Goal: Information Seeking & Learning: Learn about a topic

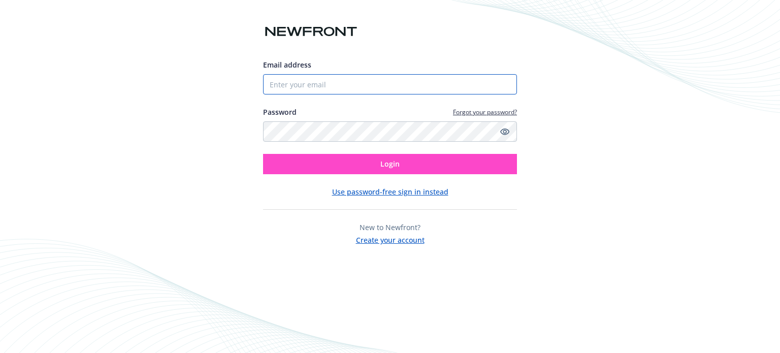
type input "[PERSON_NAME][EMAIL_ADDRESS][PERSON_NAME][DOMAIN_NAME]"
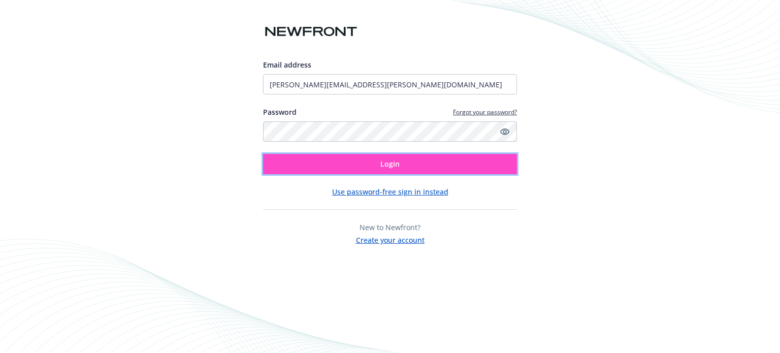
click at [496, 163] on button "Login" at bounding box center [390, 164] width 254 height 20
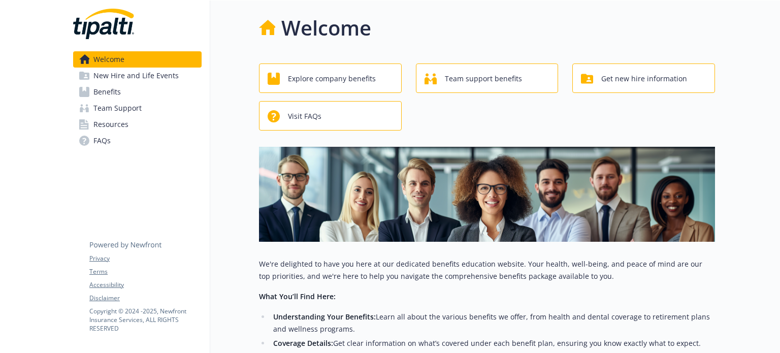
click at [116, 101] on span "Team Support" at bounding box center [117, 108] width 48 height 16
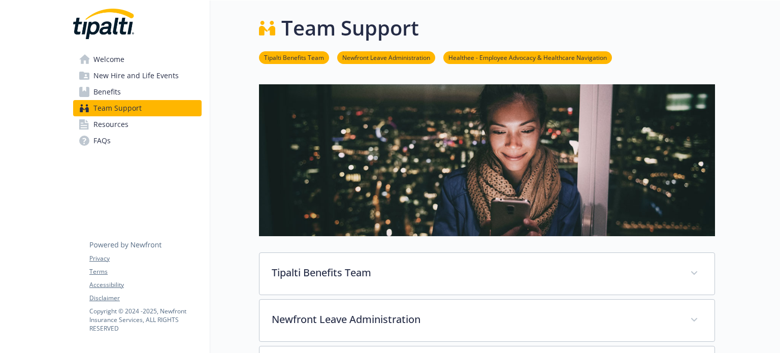
click at [117, 86] on span "Benefits" at bounding box center [106, 92] width 27 height 16
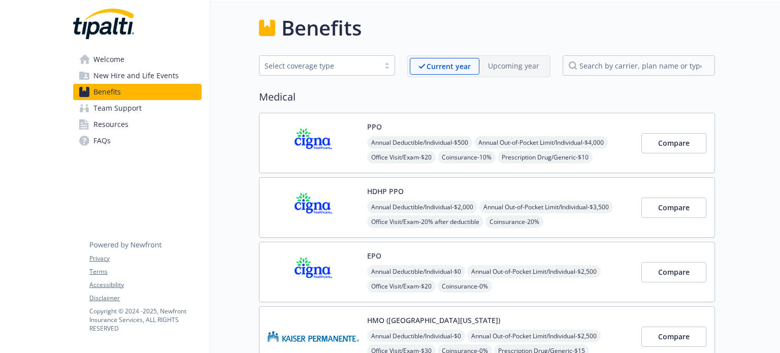
click at [358, 154] on img at bounding box center [313, 142] width 91 height 43
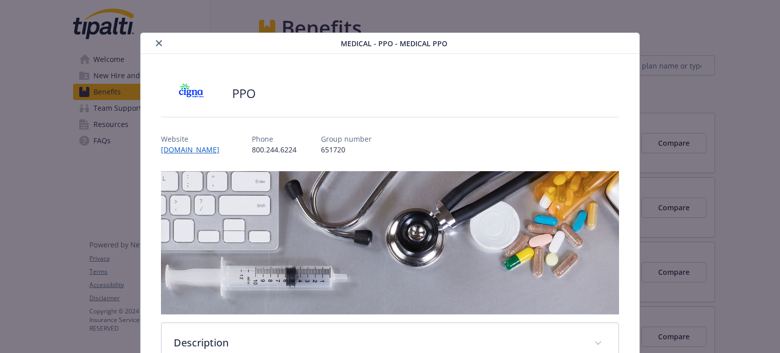
scroll to position [30, 0]
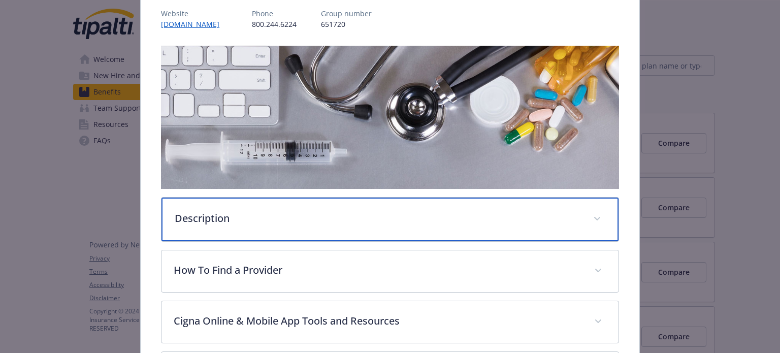
click at [339, 227] on div "Description" at bounding box center [390, 220] width 457 height 44
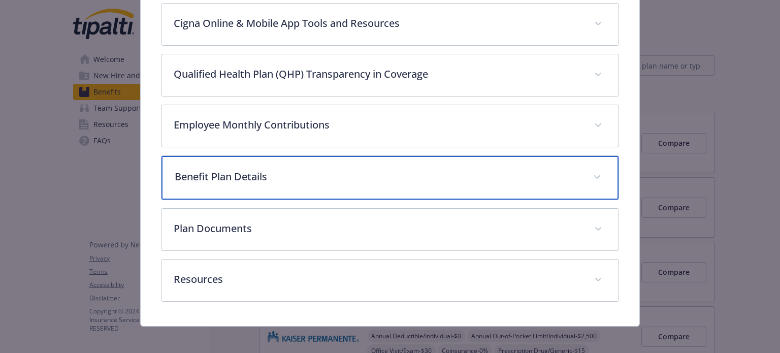
click at [362, 171] on p "Benefit Plan Details" at bounding box center [378, 176] width 406 height 15
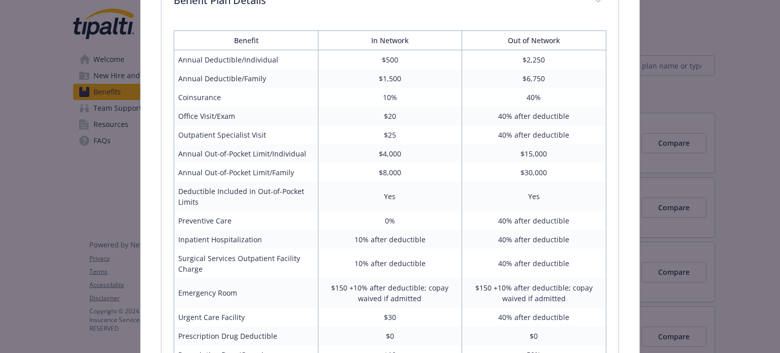
scroll to position [693, 0]
